Goal: Communication & Community: Answer question/provide support

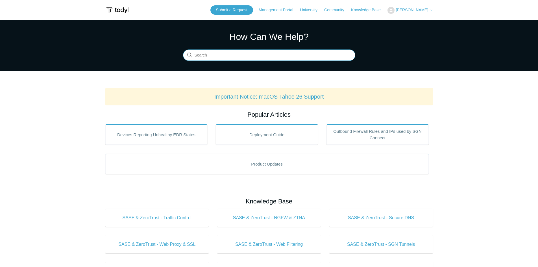
click at [225, 57] on input "Search" at bounding box center [269, 55] width 172 height 11
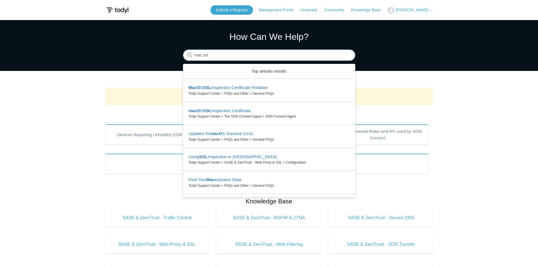
type input "mac ssl"
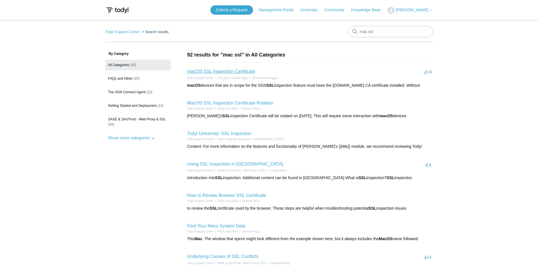
click at [217, 71] on link "macOS SSL Inspection Certificate" at bounding box center [221, 71] width 68 height 5
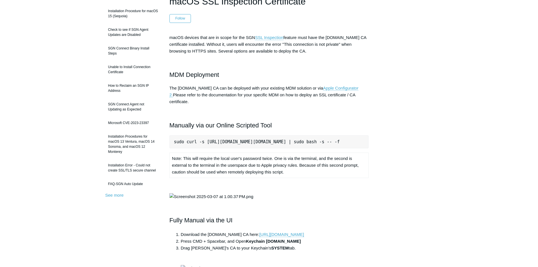
scroll to position [0, 8]
drag, startPoint x: 174, startPoint y: 136, endPoint x: 435, endPoint y: 135, distance: 261.5
click at [435, 135] on main "Todyl Support Center The SGN Connect Agent SGN Connect Agent Articles in this s…" at bounding box center [269, 256] width 538 height 584
copy pre "sudo curl -s https://download.todyl.com/misc/macOS-install-CA.sh | sudo bash -s…"
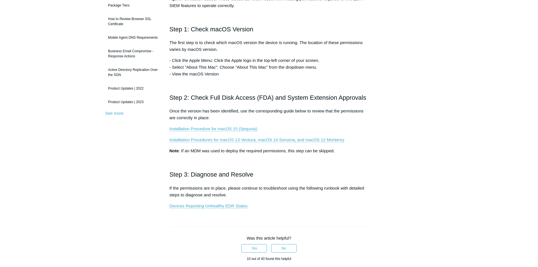
scroll to position [56, 0]
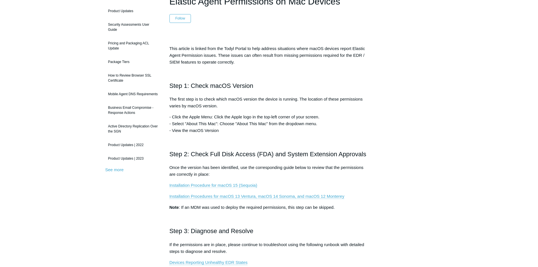
click at [229, 183] on link "Installation Procedure for macOS 15 (Sequoia)" at bounding box center [213, 185] width 88 height 5
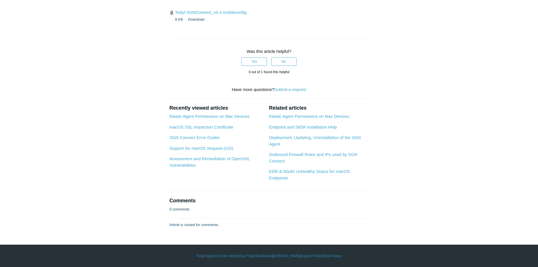
scroll to position [1722, 0]
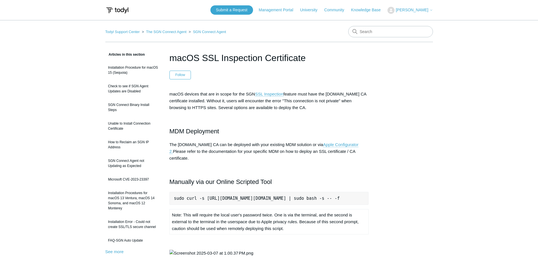
scroll to position [536, 0]
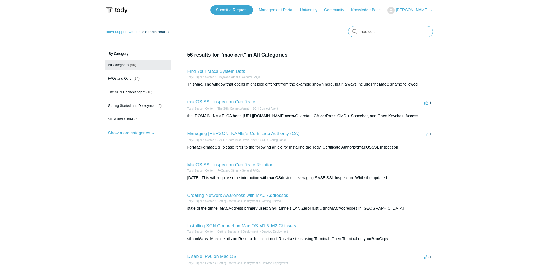
drag, startPoint x: 378, startPoint y: 34, endPoint x: 296, endPoint y: 22, distance: 82.8
click at [316, 25] on main "Todyl Support Center Search results mac cert By Category All Categories (56) FA…" at bounding box center [269, 210] width 538 height 380
paste input "abi-5yq9fl3-l"
type input "abi-5yq9fl3-lt"
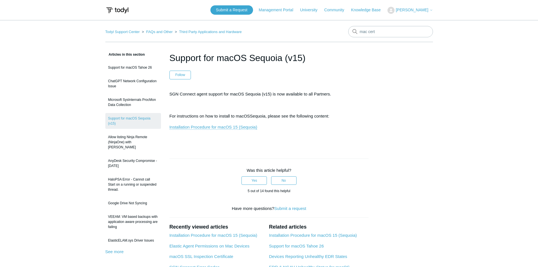
click at [416, 14] on button "[PERSON_NAME]" at bounding box center [409, 10] width 45 height 7
click at [413, 22] on link "My Support Requests" at bounding box center [415, 22] width 55 height 10
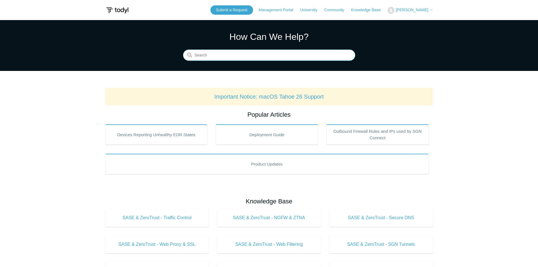
click at [220, 53] on input "Search" at bounding box center [269, 55] width 172 height 11
type input "seq"
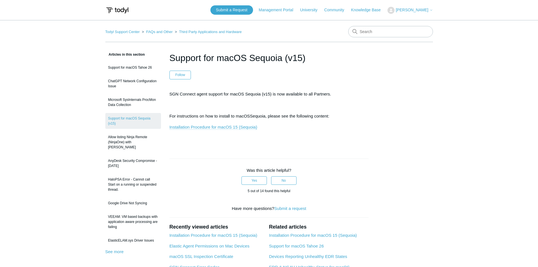
click at [211, 128] on link "Installation Procedure for macOS 15 (Sequoia)" at bounding box center [213, 127] width 88 height 5
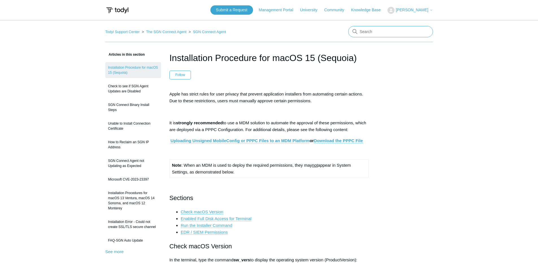
click at [362, 34] on input "Search" at bounding box center [390, 31] width 85 height 11
type input "google chrome mac"
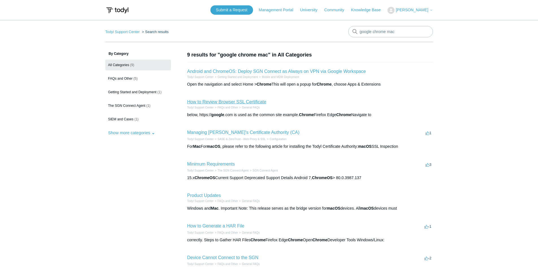
click at [217, 103] on link "How to Review Browser SSL Certificate" at bounding box center [226, 101] width 79 height 5
click at [246, 70] on link "Android and ChromeOS: Deploy SGN Connect as Always on VPN via Google Workspace" at bounding box center [276, 71] width 179 height 5
drag, startPoint x: 410, startPoint y: 35, endPoint x: 303, endPoint y: 42, distance: 106.7
click at [304, 42] on nav "Todyl Support Center Search results There are no matching results in this help …" at bounding box center [269, 34] width 328 height 16
click at [372, 24] on main "Todyl Support Center Search results There are no matching results in this help …" at bounding box center [269, 184] width 538 height 329
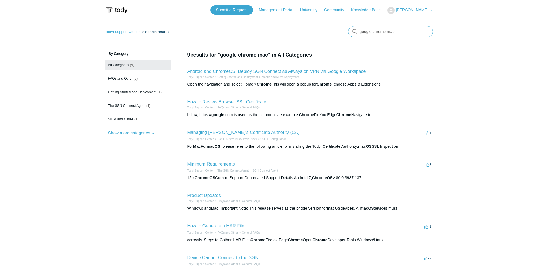
drag, startPoint x: 403, startPoint y: 29, endPoint x: 194, endPoint y: 30, distance: 208.7
click at [223, 29] on nav "Todyl Support Center Search results There are no matching results in this help …" at bounding box center [269, 34] width 328 height 16
type input "ssl mac"
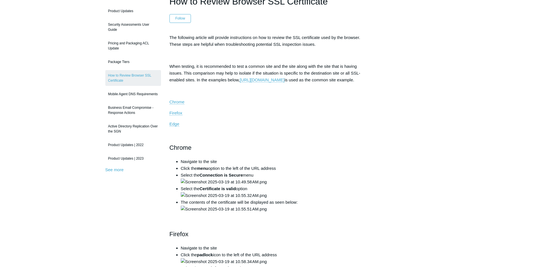
scroll to position [28, 0]
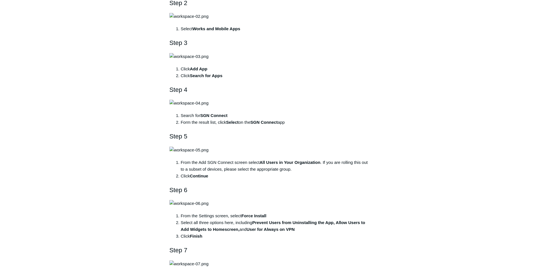
scroll to position [367, 0]
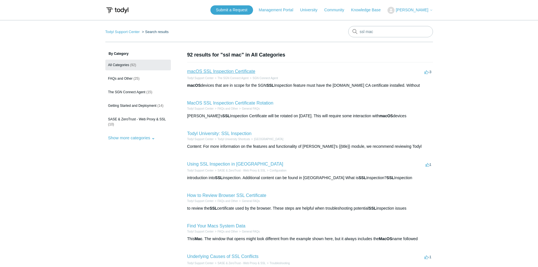
click at [228, 72] on link "macOS SSL Inspection Certificate" at bounding box center [221, 71] width 68 height 5
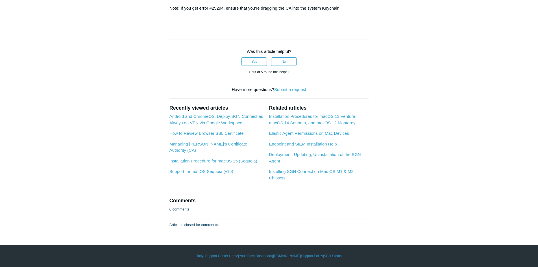
scroll to position [593, 0]
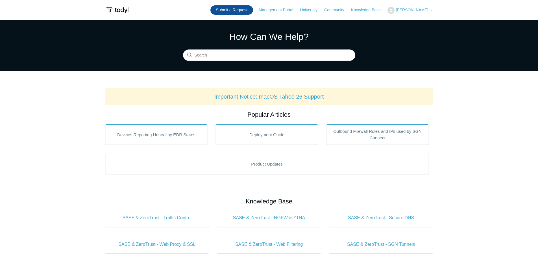
click at [247, 10] on link "Submit a Request" at bounding box center [231, 9] width 43 height 9
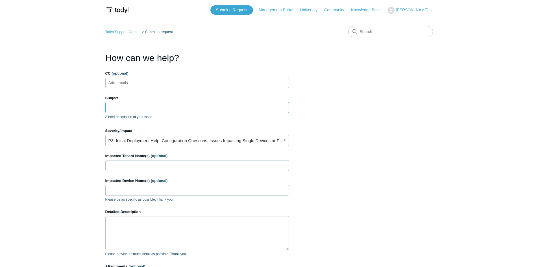
click at [151, 106] on input "Subject" at bounding box center [197, 107] width 184 height 11
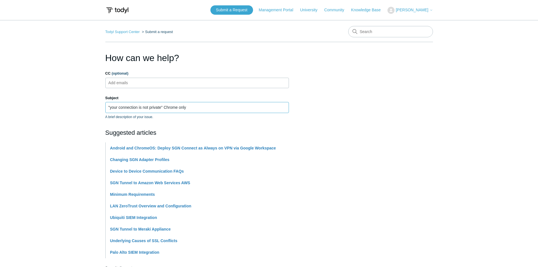
click at [163, 106] on input ""your connection is not private" Chrome only" at bounding box center [197, 107] width 184 height 11
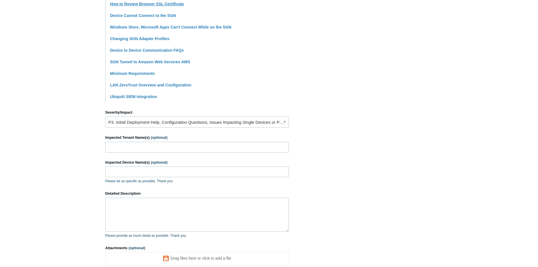
scroll to position [169, 0]
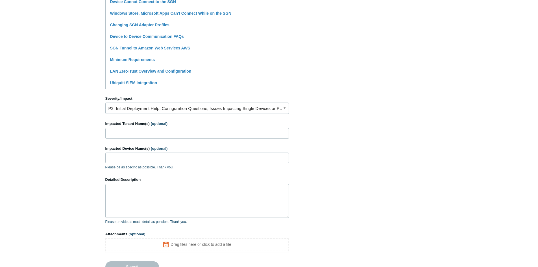
type input ""your connection is not private" Google Chrome only"
click at [127, 134] on input "Impacted Tenant Name(s) (optional)" at bounding box center [197, 133] width 184 height 11
click at [123, 136] on input "Staff" at bounding box center [197, 133] width 184 height 11
type input "[PERSON_NAME] Development"
click at [130, 154] on input "Impacted Device Name(s) (optional)" at bounding box center [197, 157] width 184 height 11
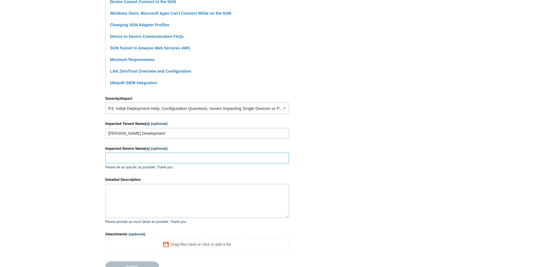
paste input "NickAddison-MacBook-Air"
type input "NickAddison-MacBook-Air"
click at [123, 203] on textarea "Detailed Description" at bounding box center [197, 201] width 184 height 34
paste textarea "NickAddison-MacBook-Air"
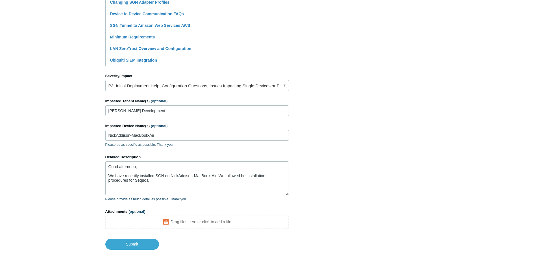
scroll to position [214, 0]
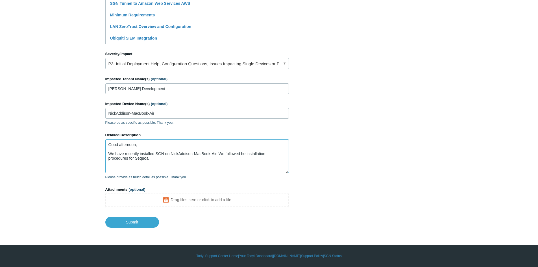
click at [182, 158] on textarea "Good afternoon, We have recently installed SGN on NickAddison-MacBook-Air. We f…" at bounding box center [197, 156] width 184 height 34
drag, startPoint x: 158, startPoint y: 156, endPoint x: 134, endPoint y: 158, distance: 24.1
click at [134, 158] on textarea "Good afternoon, We have recently installed SGN on NickAddison-MacBook-Air. We f…" at bounding box center [197, 156] width 184 height 34
paste textarea "macOS 15"
click at [241, 153] on textarea "Good afternoon, We have recently installed SGN on NickAddison-MacBook-Air. We f…" at bounding box center [197, 156] width 184 height 34
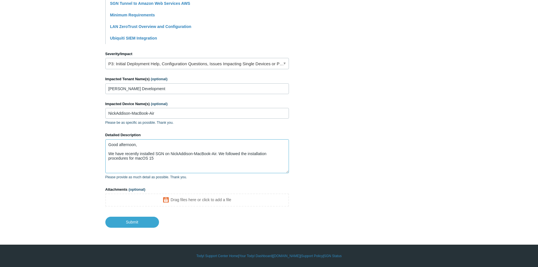
click at [166, 160] on textarea "Good afternoon, We have recently installed SGN on NickAddison-MacBook-Air. We f…" at bounding box center [197, 156] width 184 height 34
click at [213, 160] on textarea "Good afternoon, We have recently installed SGN on NickAddison-MacBook-Air. We f…" at bounding box center [197, 156] width 184 height 34
paste textarea "[URL][DOMAIN_NAME]"
drag, startPoint x: 217, startPoint y: 166, endPoint x: 152, endPoint y: 158, distance: 65.1
click at [152, 158] on textarea "Good afternoon, We have recently installed SGN on NickAddison-MacBook-Air. We f…" at bounding box center [197, 156] width 184 height 34
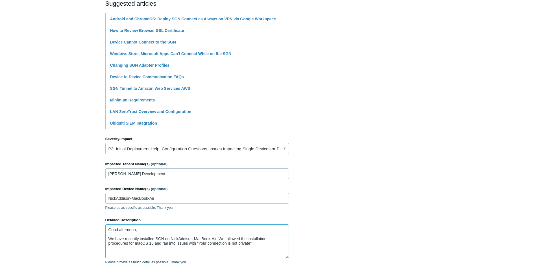
scroll to position [129, 0]
click at [148, 247] on textarea "Good afternoon, We have recently installed SGN on NickAddison-MacBook-Air. We f…" at bounding box center [197, 241] width 184 height 34
paste textarea "Todyl.net CA certificate installed"
click at [154, 247] on textarea "Good afternoon, We have recently installed SGN on NickAddison-MacBook-Air. We f…" at bounding box center [197, 241] width 184 height 34
click at [221, 249] on textarea "Good afternoon, We have recently installed SGN on NickAddison-MacBook-Air. We f…" at bounding box center [197, 241] width 184 height 34
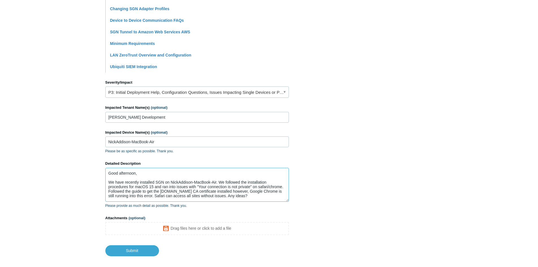
scroll to position [186, 0]
type textarea "Good afternoon, We have recently installed SGN on NickAddison-MacBook-Air. We f…"
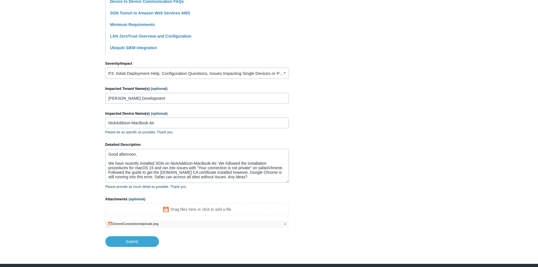
scroll to position [214, 0]
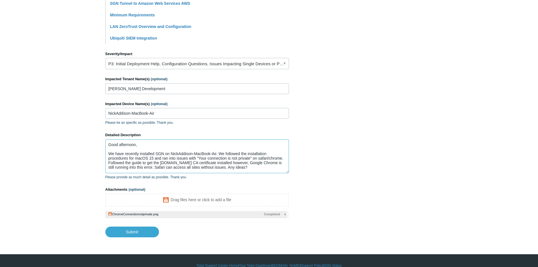
click at [222, 166] on textarea "Good afternoon, We have recently installed SGN on NickAddison-MacBook-Air. We f…" at bounding box center [197, 156] width 184 height 34
click at [150, 62] on link "P3: Initial Deployment Help, Configuration Questions, Issues Impacting Single D…" at bounding box center [197, 63] width 184 height 11
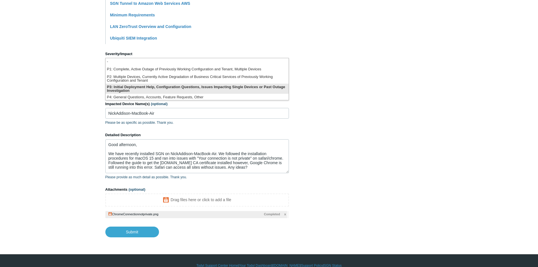
click at [169, 88] on li "P3: Initial Deployment Help, Configuration Questions, Issues Impacting Single D…" at bounding box center [197, 89] width 183 height 10
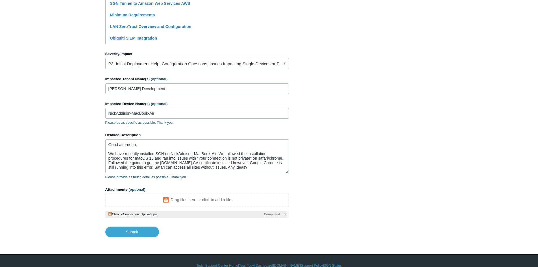
click at [374, 122] on section "How can we help? CC (optional) Add emails Subject "your connection is not priva…" at bounding box center [269, 37] width 328 height 400
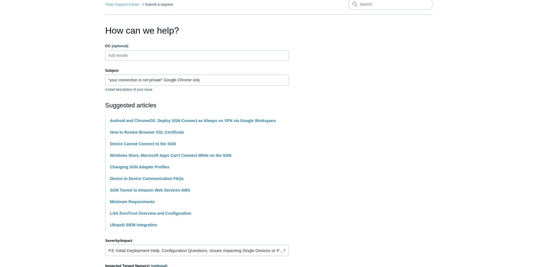
scroll to position [0, 0]
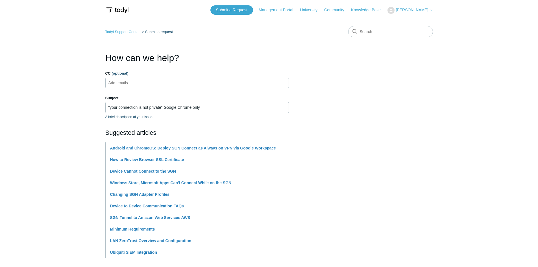
click at [116, 80] on input "CC (optional)" at bounding box center [123, 82] width 34 height 8
click at [140, 78] on div at bounding box center [140, 78] width 0 height 0
click at [114, 81] on input "CC (optional)" at bounding box center [123, 82] width 34 height 8
paste input "cguyton@centurygroup.net"
type input "cguyton@centurygroup.net"
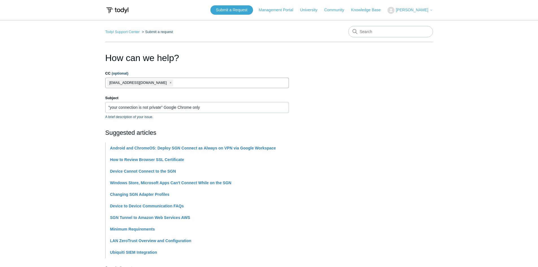
click at [353, 120] on section "How can we help? CC (optional) cguyton@centurygroup.net Subject "your connectio…" at bounding box center [269, 251] width 328 height 400
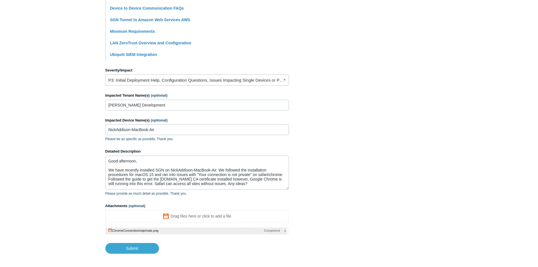
scroll to position [224, 0]
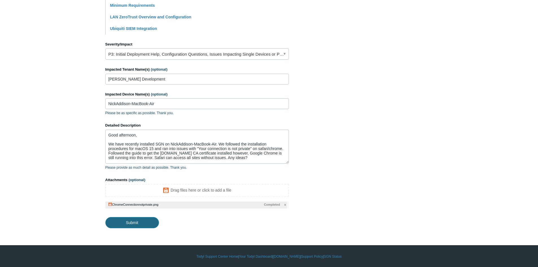
click at [145, 226] on input "Submit" at bounding box center [132, 222] width 54 height 11
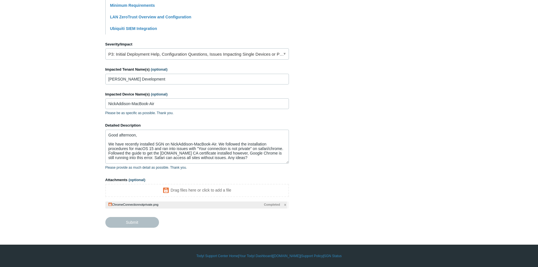
type textarea "Good afternoon, We have recently installed SGN on NickAddison-MacBook-Air. We f…"
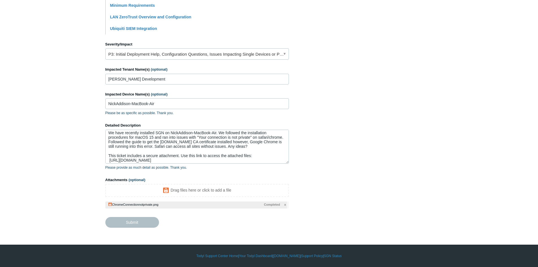
scroll to position [22, 0]
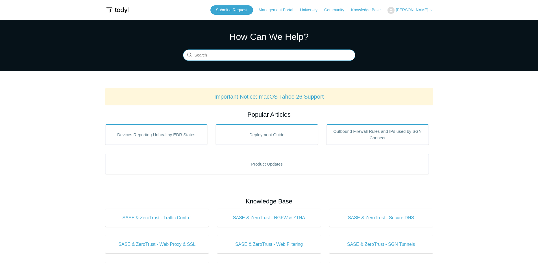
click at [237, 55] on input "Search" at bounding box center [269, 55] width 172 height 11
type input "seq"
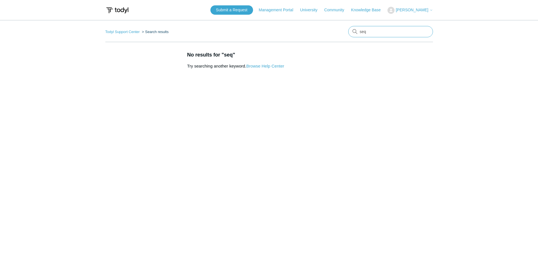
click at [391, 27] on input "seq" at bounding box center [390, 31] width 85 height 11
type input "s"
click at [365, 8] on link "Knowledge Base" at bounding box center [368, 10] width 35 height 6
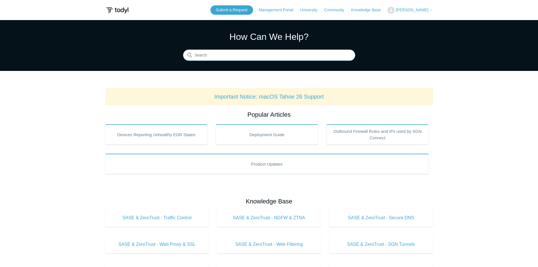
click at [238, 58] on input "Search" at bounding box center [269, 55] width 172 height 11
type input "15"
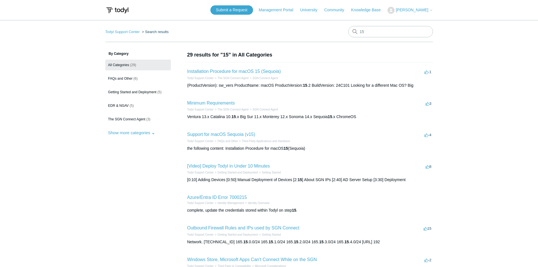
click at [247, 75] on h2 "Installation Procedure for macOS 15 (Sequoia)" at bounding box center [234, 71] width 94 height 7
click at [239, 74] on h2 "Installation Procedure for macOS 15 (Sequoia)" at bounding box center [234, 71] width 94 height 7
click at [233, 73] on link "Installation Procedure for macOS 15 (Sequoia)" at bounding box center [234, 71] width 94 height 5
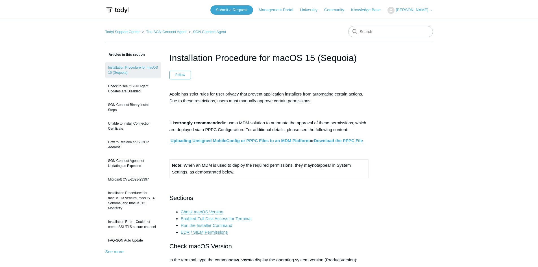
copy h1 "macOS 15"
drag, startPoint x: 273, startPoint y: 59, endPoint x: 316, endPoint y: 58, distance: 42.9
click at [316, 58] on h1 "Installation Procedure for macOS 15 (Sequoia)" at bounding box center [268, 58] width 199 height 14
click at [368, 36] on input "Search" at bounding box center [390, 31] width 85 height 11
type input "ssl mac"
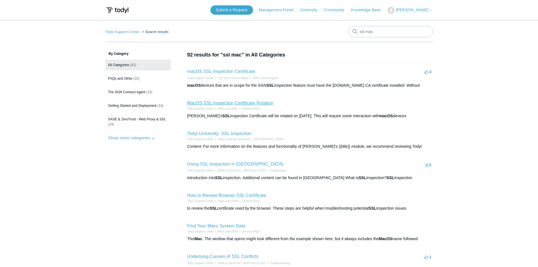
click at [219, 103] on link "MacOS SSL Inspection Certificate Rotation" at bounding box center [230, 103] width 86 height 5
click at [233, 73] on link "macOS SSL Inspection Certificate" at bounding box center [221, 71] width 68 height 5
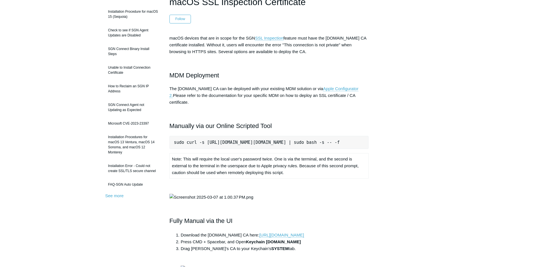
scroll to position [56, 0]
copy p "[DOMAIN_NAME] CA certificate installed"
drag, startPoint x: 328, startPoint y: 37, endPoint x: 204, endPoint y: 45, distance: 124.8
click at [204, 45] on p "macOS devices that are in scope for the SGN SSL Inspection feature must have th…" at bounding box center [268, 44] width 199 height 20
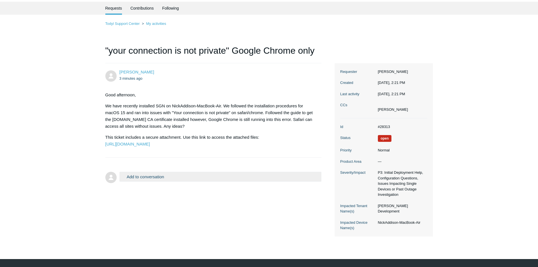
scroll to position [28, 0]
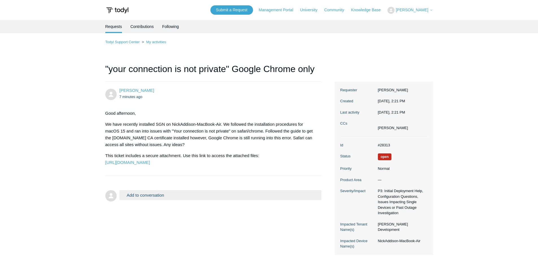
scroll to position [24, 0]
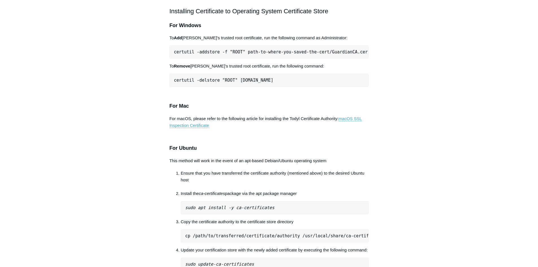
scroll to position [282, 0]
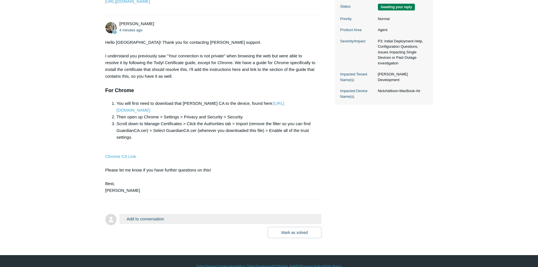
scroll to position [185, 0]
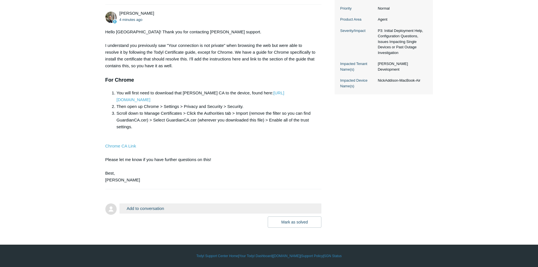
click at [147, 205] on button "Add to conversation" at bounding box center [220, 208] width 202 height 10
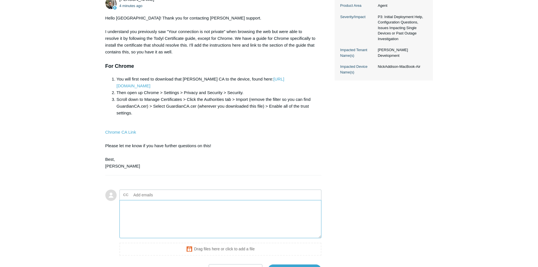
click at [134, 221] on textarea "Add your reply" at bounding box center [220, 219] width 202 height 38
click at [132, 219] on textarea "[PERSON_NAME], that would do it. Working now, thanks!" at bounding box center [220, 219] width 202 height 38
click at [165, 221] on textarea "[PERSON_NAME], missed that KB. Working now, thanks!" at bounding box center [220, 219] width 202 height 38
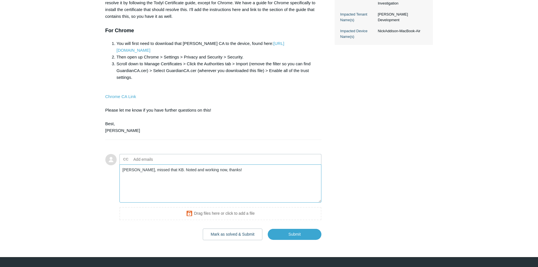
scroll to position [247, 0]
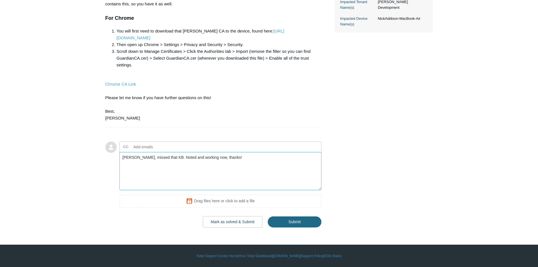
type textarea "[PERSON_NAME], missed that KB. Noted and working now, thanks!"
click at [309, 221] on input "Submit" at bounding box center [295, 221] width 54 height 11
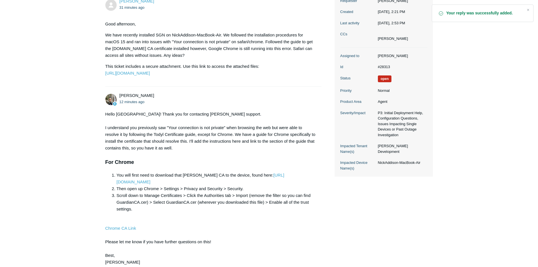
scroll to position [230, 0]
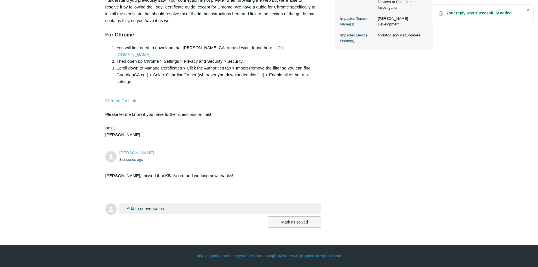
click at [290, 223] on button "Mark as solved" at bounding box center [295, 221] width 54 height 11
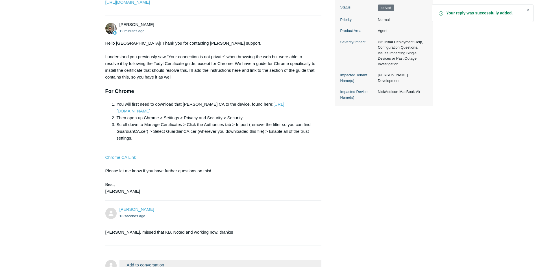
scroll to position [169, 0]
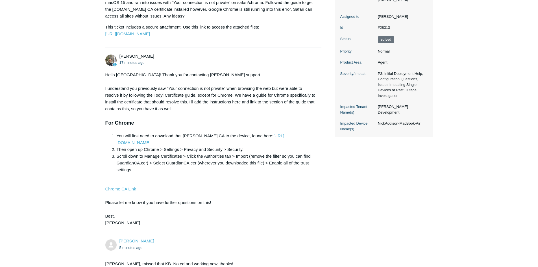
scroll to position [28, 0]
